Goal: Task Accomplishment & Management: Manage account settings

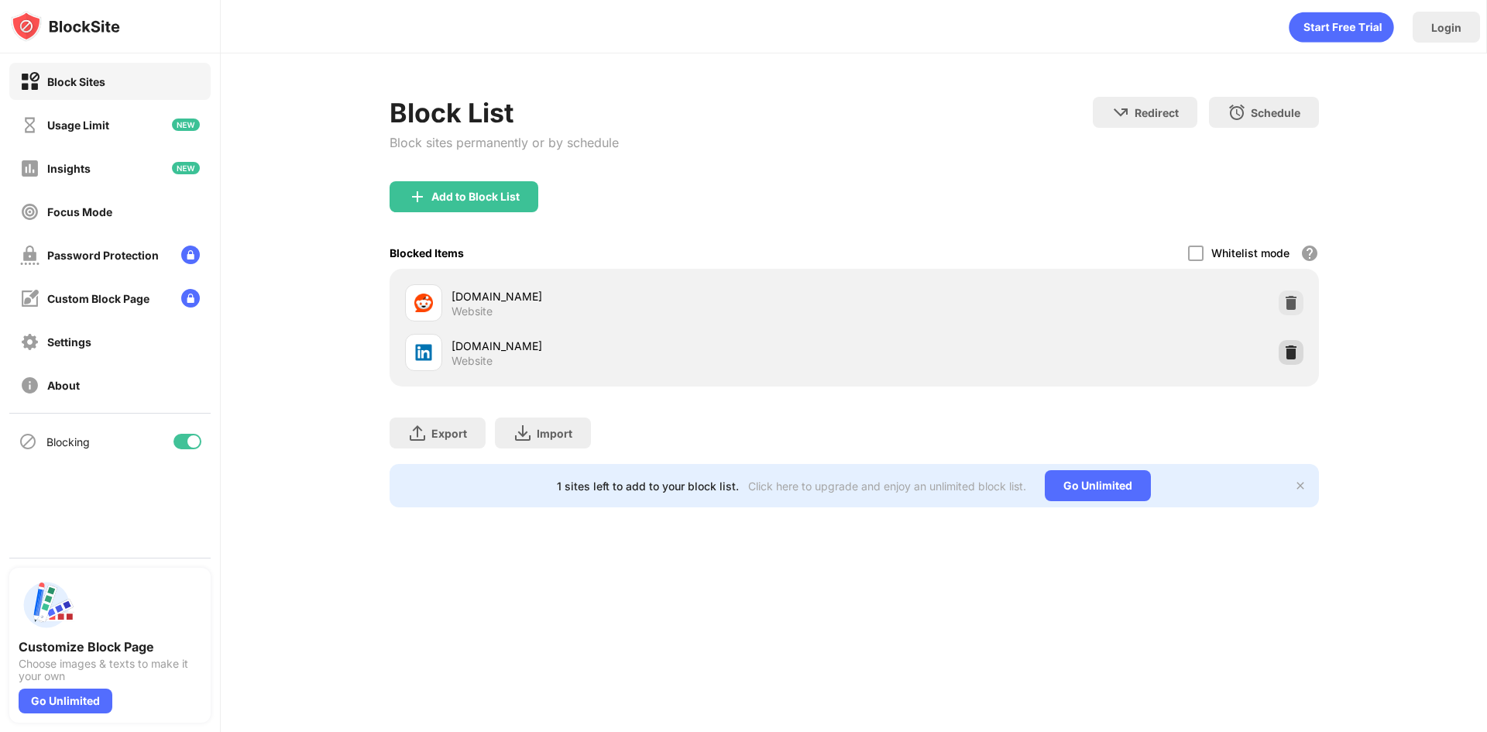
click at [1297, 348] on img at bounding box center [1290, 352] width 15 height 15
